Goal: Task Accomplishment & Management: Manage account settings

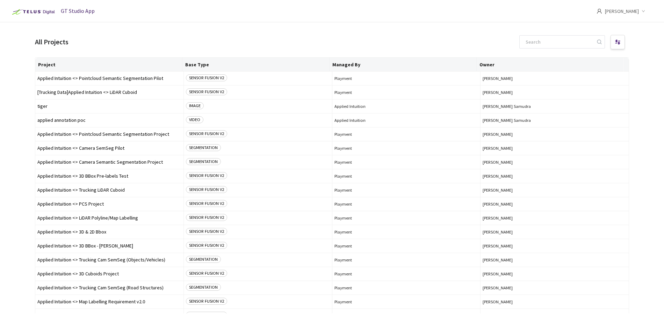
click at [644, 13] on div "[PERSON_NAME]" at bounding box center [625, 11] width 59 height 22
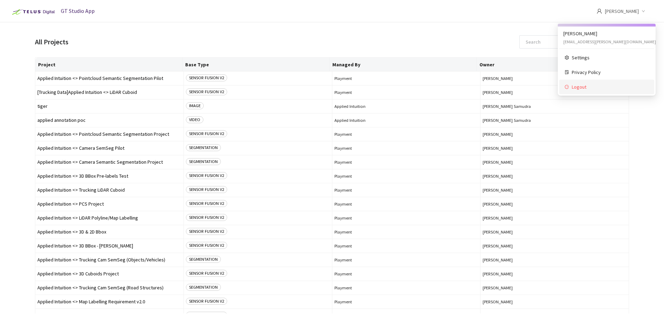
click at [587, 85] on span "Logout" at bounding box center [610, 87] width 77 height 8
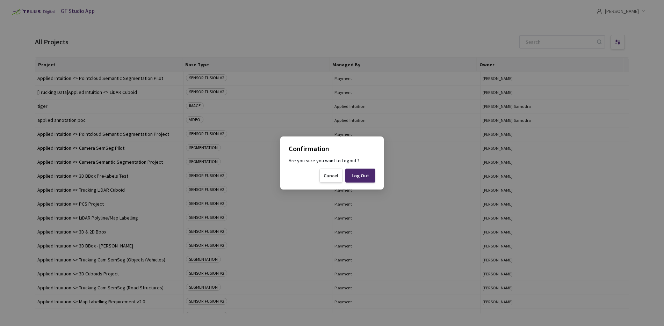
click at [367, 178] on div "Log Out" at bounding box center [359, 176] width 17 height 6
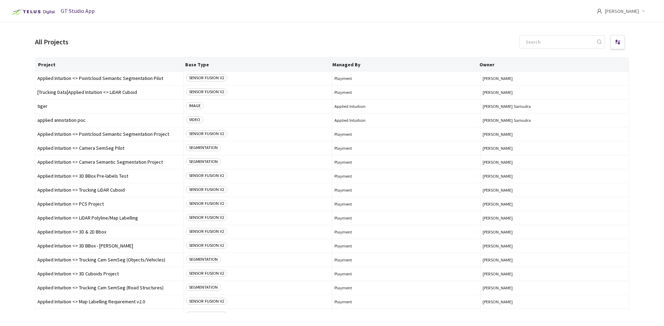
click at [20, 89] on main "All Projects Project Base Type Managed By Owner Applied Intuition <> Pointcloud…" at bounding box center [332, 185] width 664 height 326
click at [73, 260] on span "Applied Intuition <> Trucking Cam SemSeg (Objects/Vehicles)" at bounding box center [109, 260] width 144 height 5
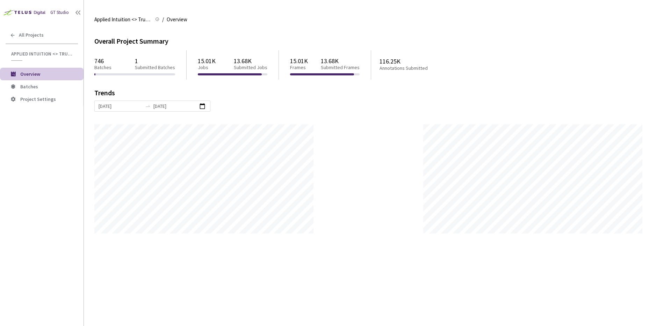
scroll to position [326, 664]
click at [52, 85] on span "Batches" at bounding box center [49, 87] width 58 height 6
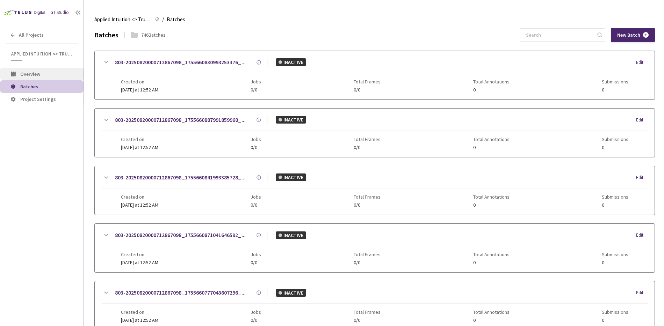
click at [39, 78] on li "Overview" at bounding box center [42, 74] width 84 height 13
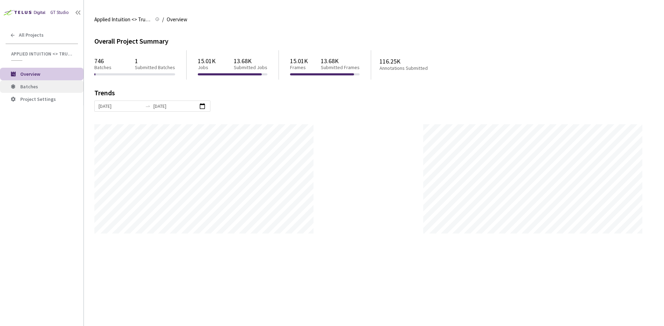
scroll to position [326, 664]
click at [230, 64] on div "15.01K Jobs 13.68K Submitted Jobs" at bounding box center [233, 64] width 70 height 19
click at [299, 66] on p "Frames" at bounding box center [299, 68] width 18 height 6
click at [336, 66] on p "Submitted Frames" at bounding box center [340, 68] width 39 height 6
click at [433, 121] on div "Overall Project Summary 746 Batches 1 Submitted Batches 15.01K Jobs 13.68K Subm…" at bounding box center [373, 135] width 559 height 198
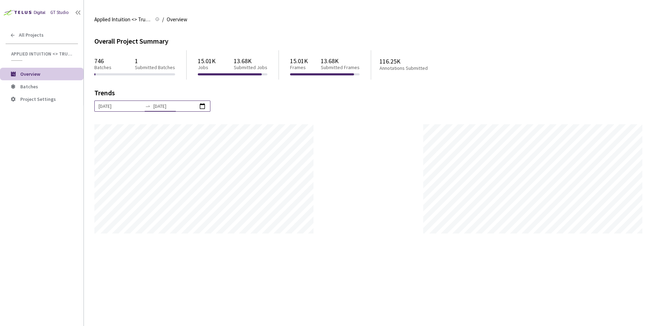
click at [157, 109] on input "26 Aug, 2025" at bounding box center [175, 106] width 44 height 8
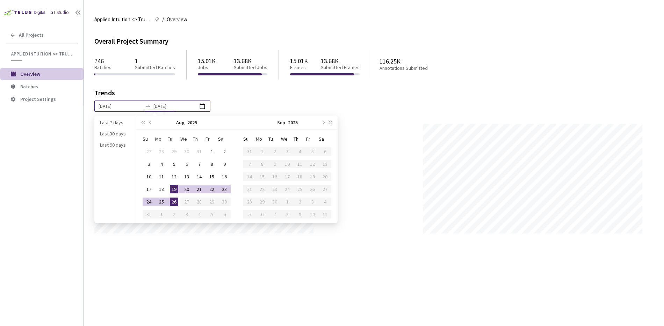
click at [206, 111] on div "19 Aug, 2025 26 Aug, 2025" at bounding box center [373, 106] width 559 height 11
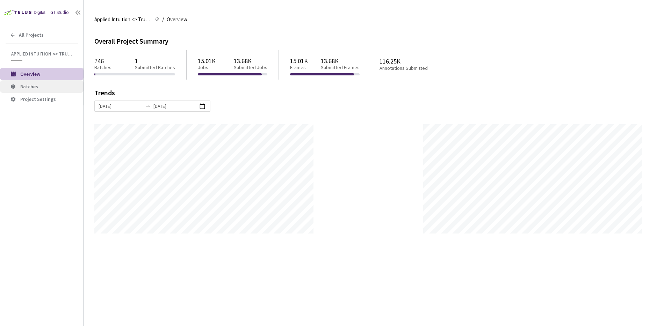
click at [38, 85] on span "Batches" at bounding box center [49, 87] width 58 height 6
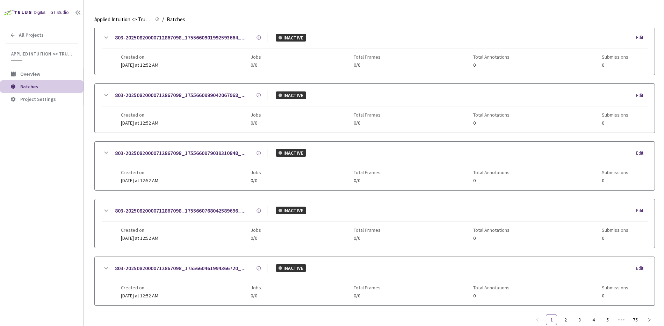
scroll to position [334, 0]
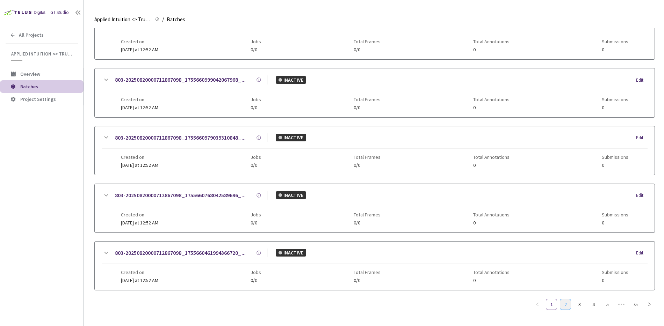
click at [567, 304] on link "2" at bounding box center [565, 304] width 10 height 10
click at [566, 302] on link "2" at bounding box center [565, 304] width 10 height 10
click at [579, 302] on link "3" at bounding box center [579, 304] width 10 height 10
click at [605, 306] on link "5" at bounding box center [607, 304] width 10 height 10
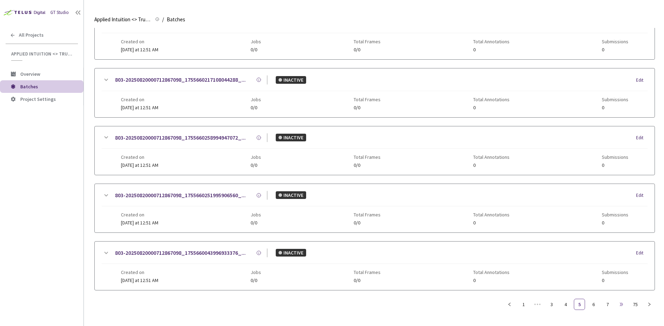
click at [625, 307] on span "•••" at bounding box center [621, 304] width 11 height 11
click at [636, 308] on link "75" at bounding box center [635, 304] width 10 height 10
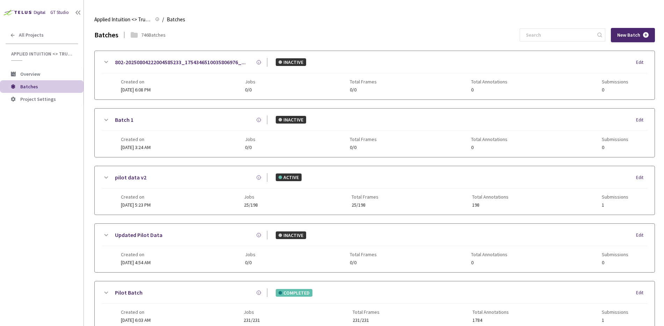
scroll to position [97, 0]
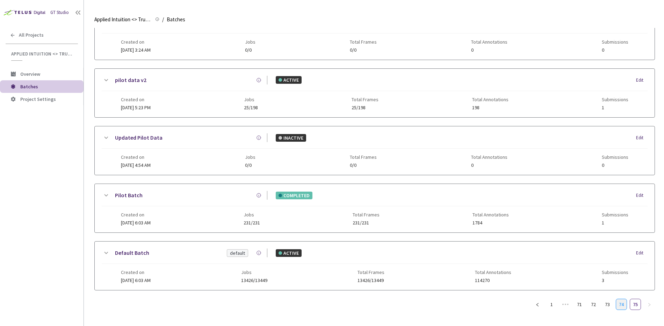
click at [621, 306] on link "74" at bounding box center [621, 304] width 10 height 10
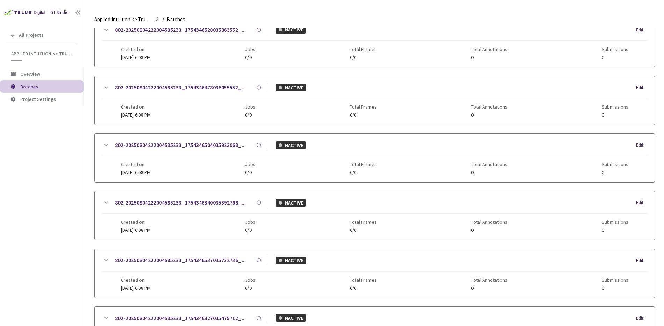
scroll to position [328, 0]
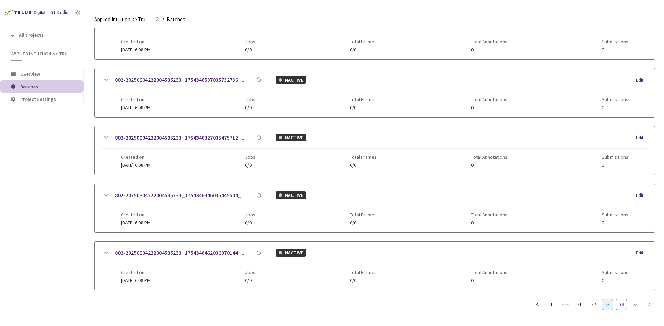
click at [606, 305] on link "73" at bounding box center [607, 304] width 10 height 10
click at [592, 306] on link "72" at bounding box center [593, 304] width 10 height 10
click at [576, 307] on link "71" at bounding box center [579, 304] width 10 height 10
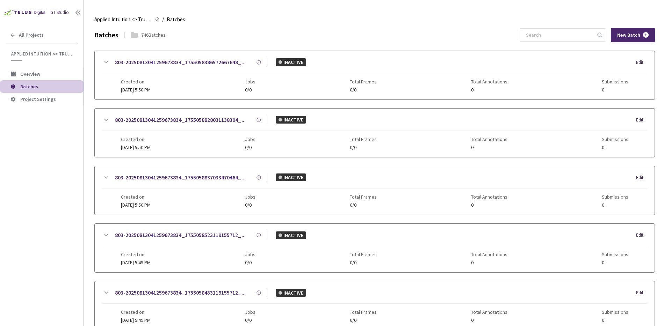
click at [146, 33] on div "746 Batches" at bounding box center [153, 34] width 24 height 7
click at [130, 23] on span "Applied Intuition <> Trucking Cam SemSeg (Objects/Vehicles)" at bounding box center [122, 19] width 57 height 8
click at [44, 67] on div "GT Studio All Projects Applied Intuition <> Trucking Cam SemSeg (Objects/Vehicl…" at bounding box center [42, 153] width 84 height 307
